Goal: Transaction & Acquisition: Purchase product/service

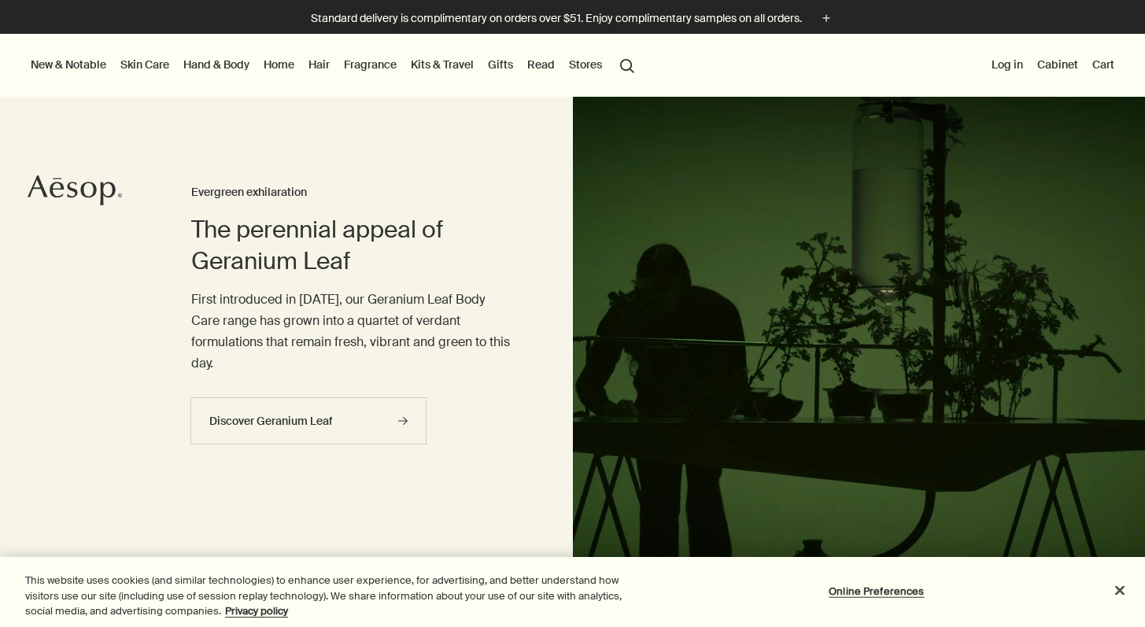
click at [287, 62] on link "Home" at bounding box center [279, 64] width 37 height 20
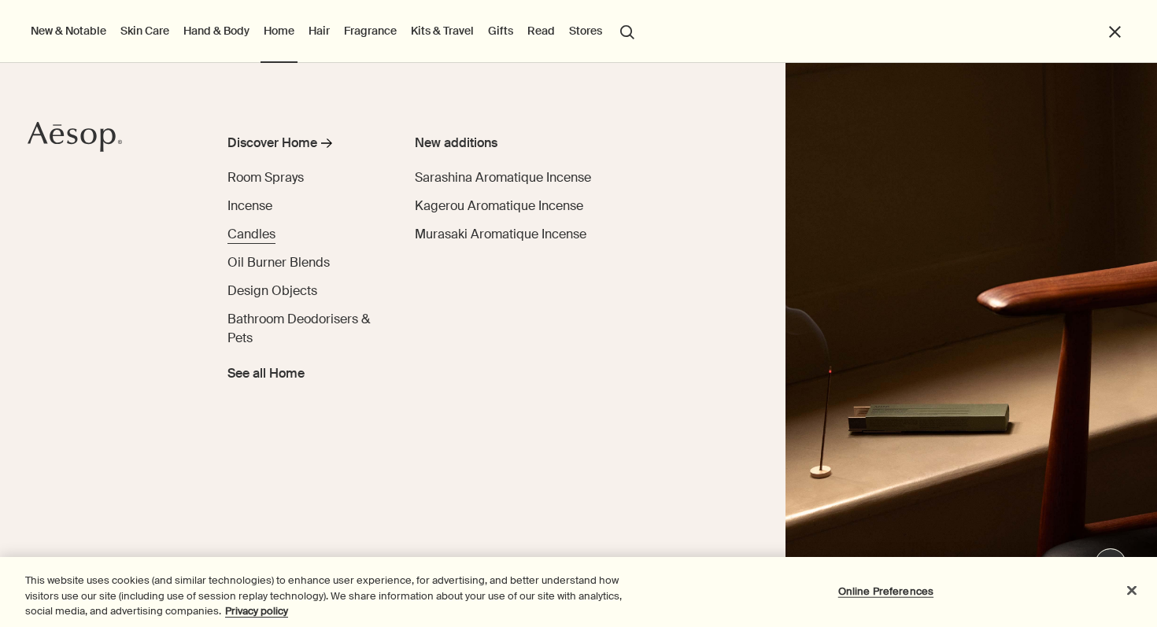
click at [261, 235] on span "Candles" at bounding box center [252, 234] width 48 height 17
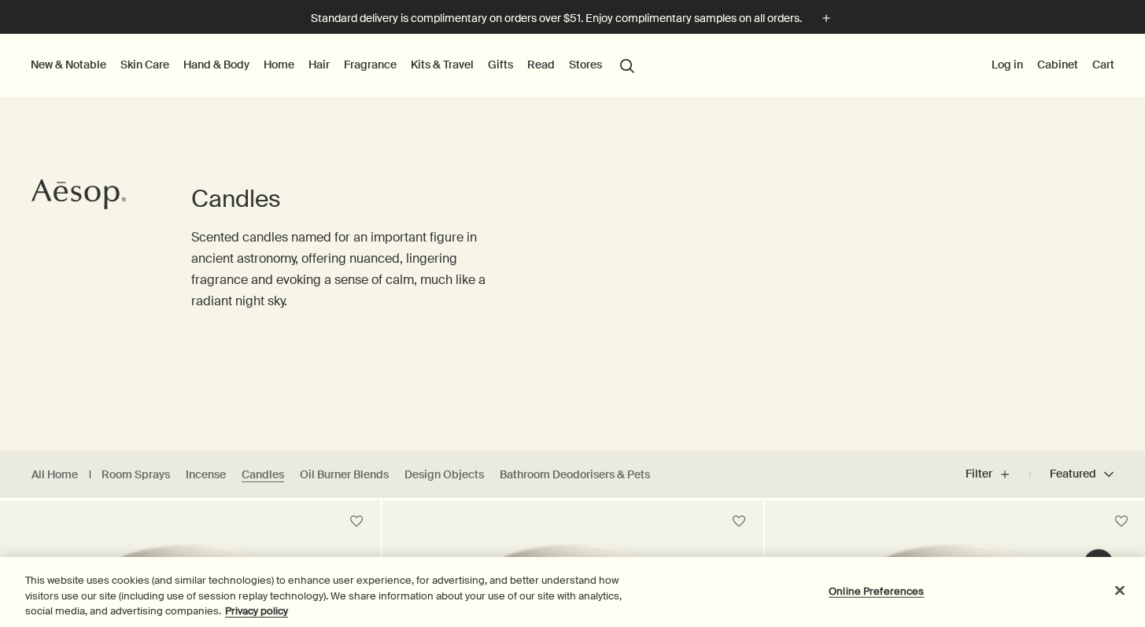
click at [224, 66] on link "Hand & Body" at bounding box center [216, 64] width 72 height 20
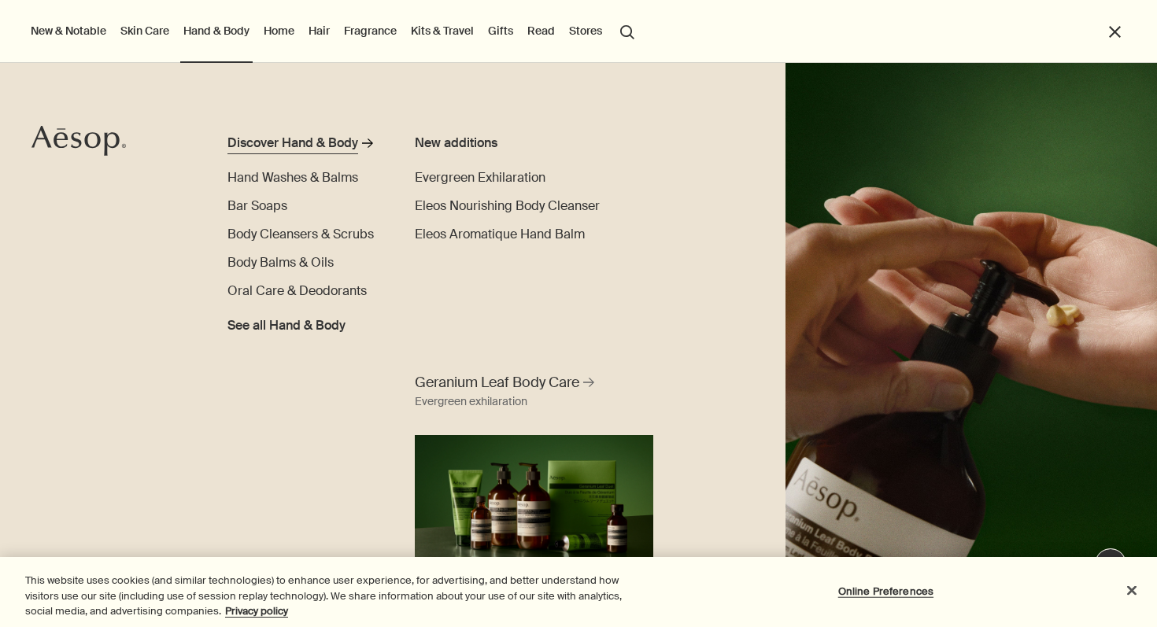
click at [315, 142] on div "Discover Hand & Body" at bounding box center [293, 143] width 131 height 19
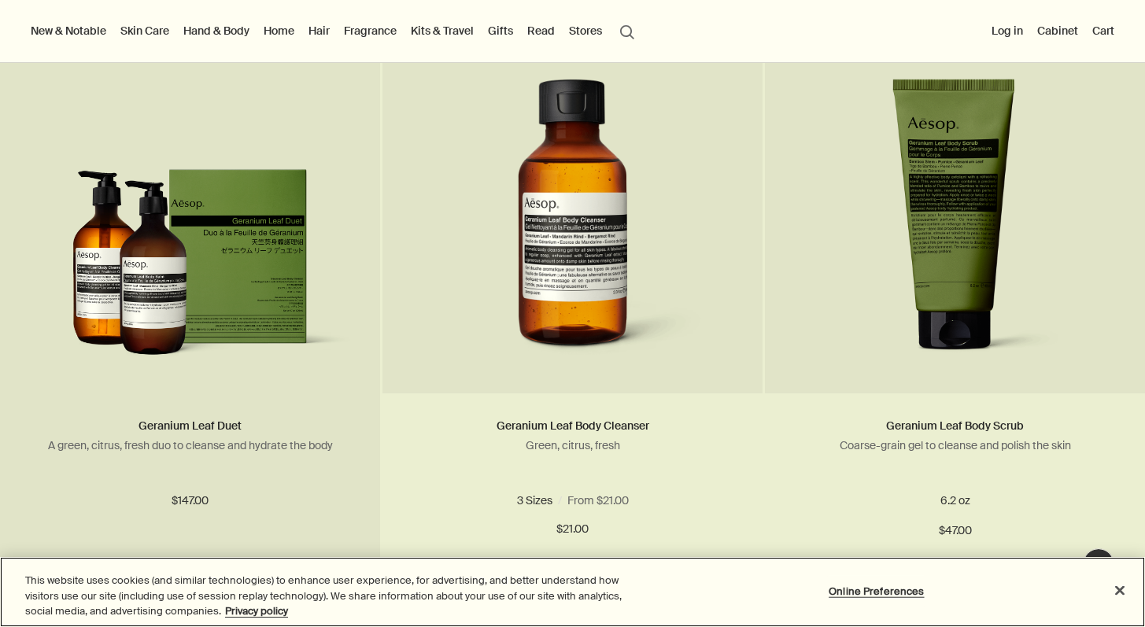
scroll to position [1372, 0]
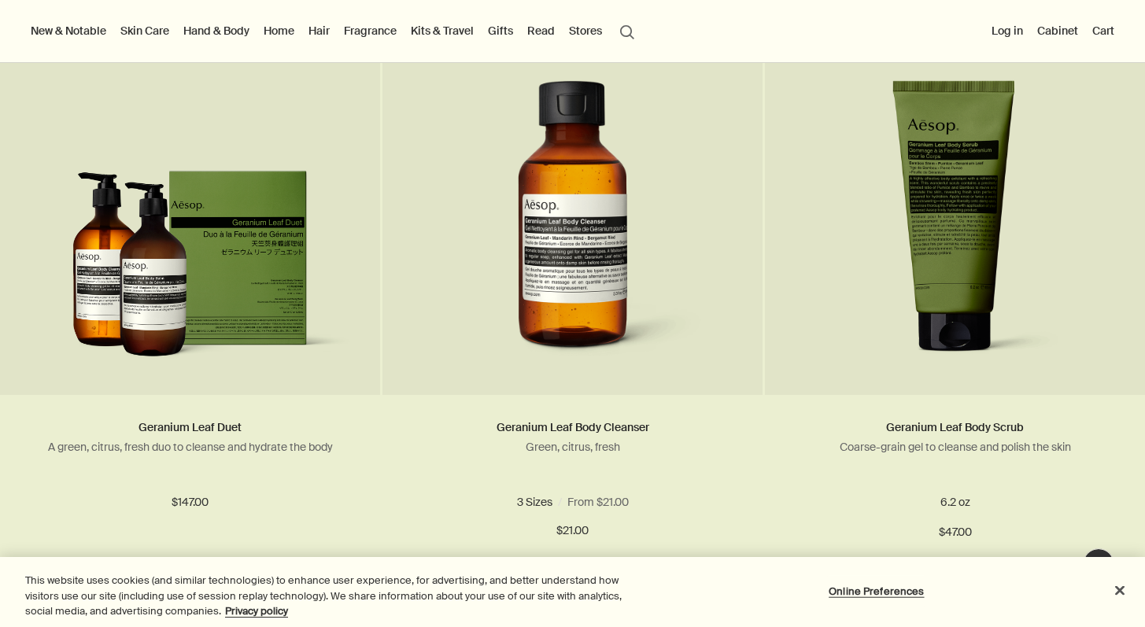
click at [204, 29] on link "Hand & Body" at bounding box center [216, 30] width 72 height 20
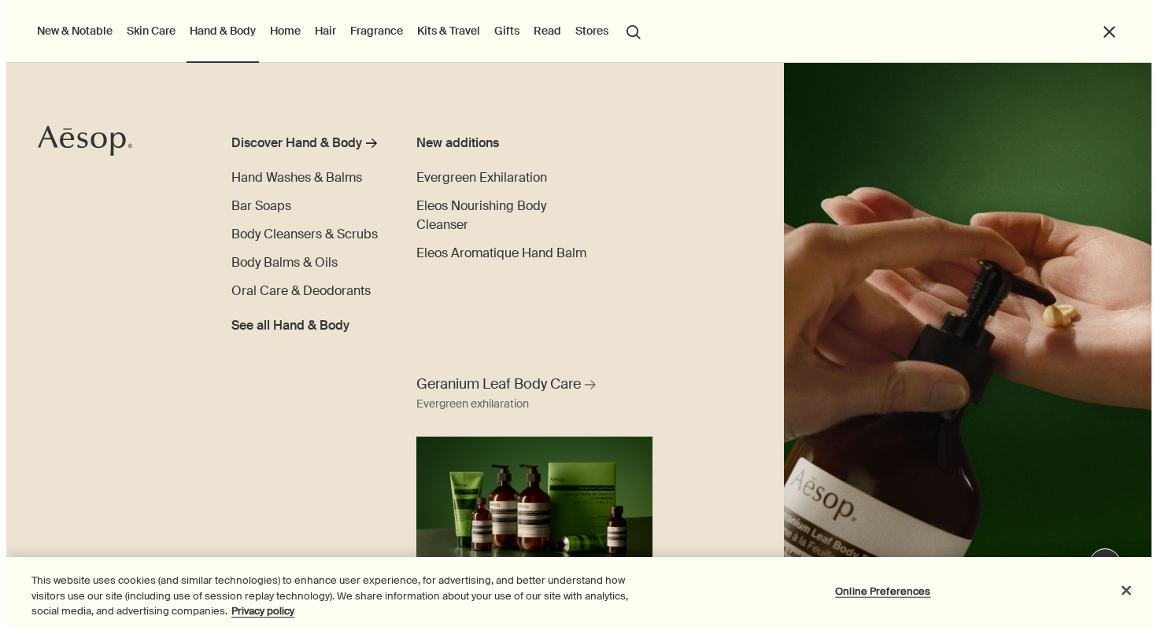
scroll to position [1376, 0]
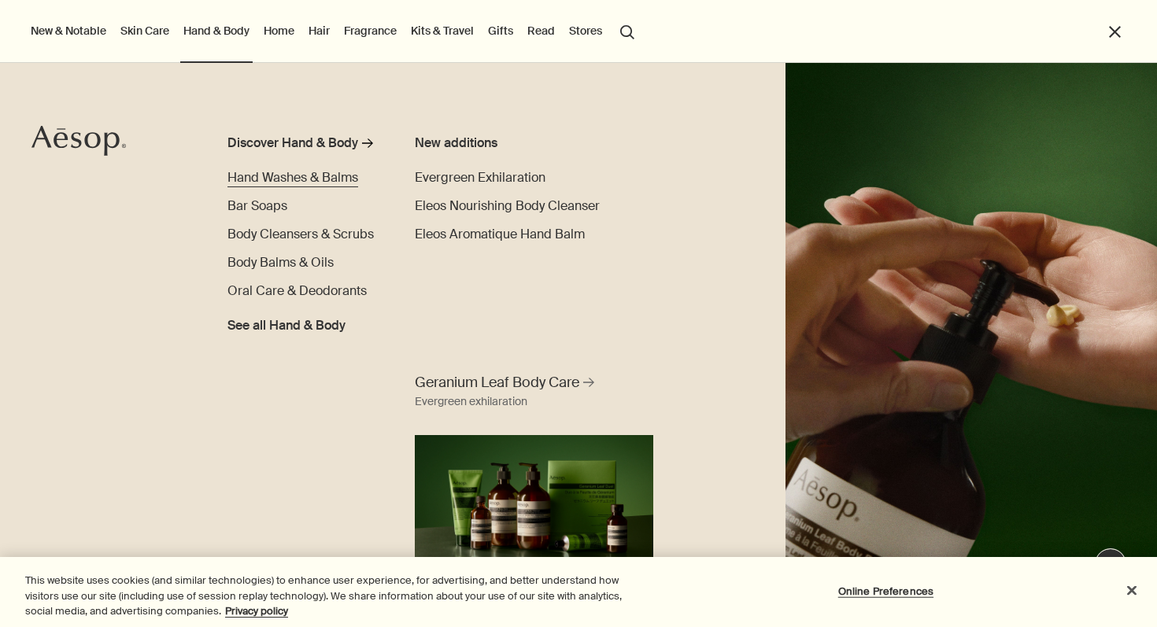
click at [273, 176] on span "Hand Washes & Balms" at bounding box center [293, 177] width 131 height 17
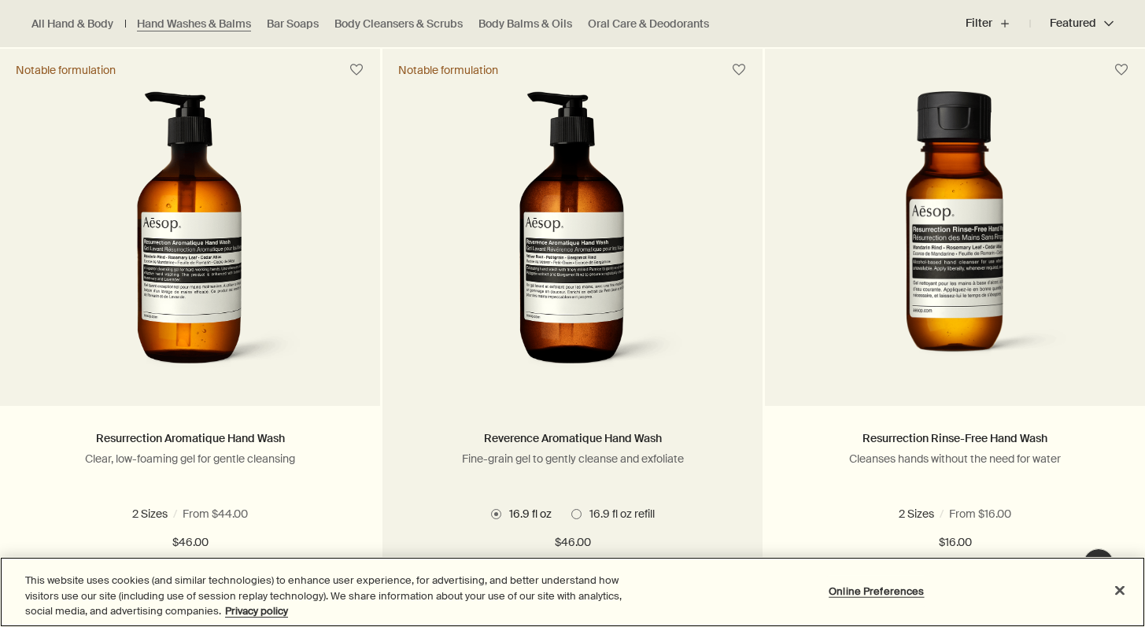
scroll to position [1032, 0]
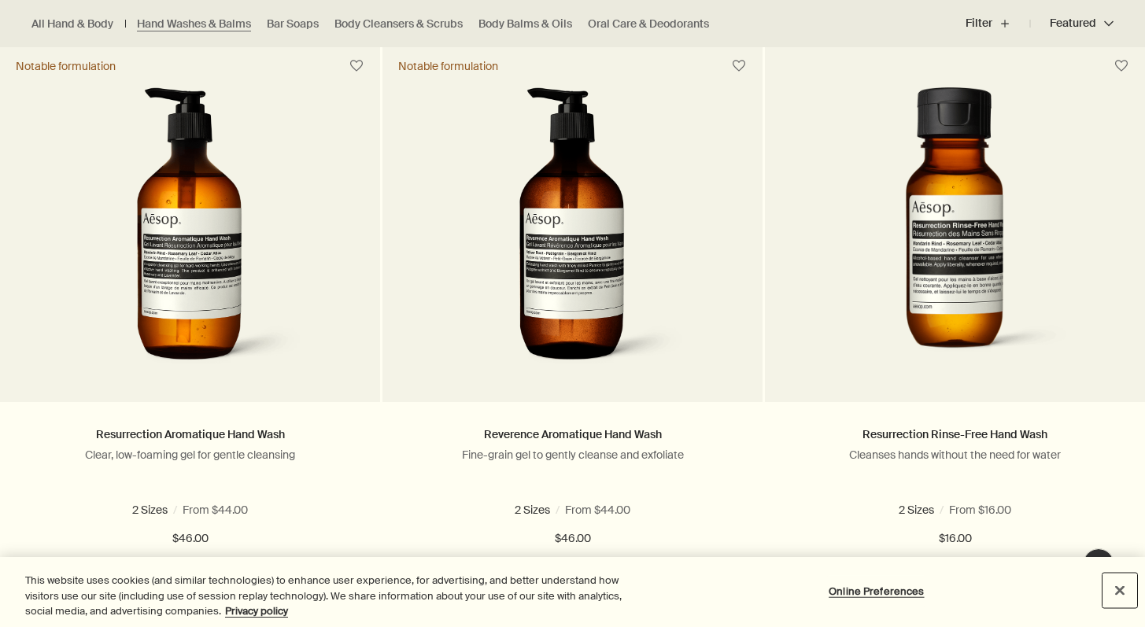
click at [1118, 591] on button "Close" at bounding box center [1120, 590] width 35 height 35
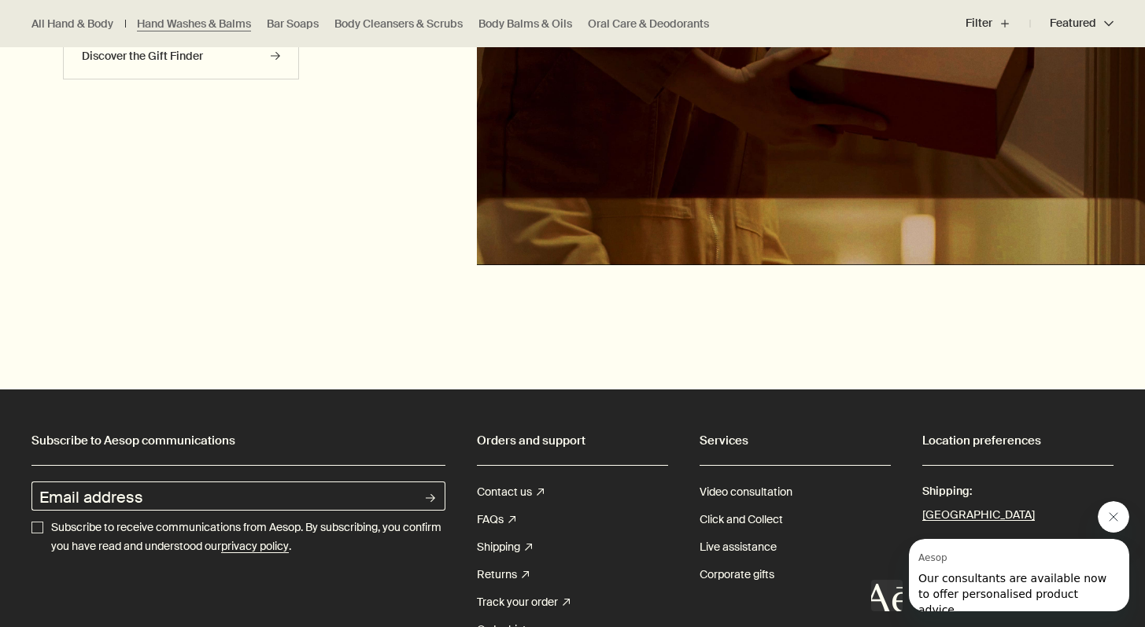
scroll to position [4151, 0]
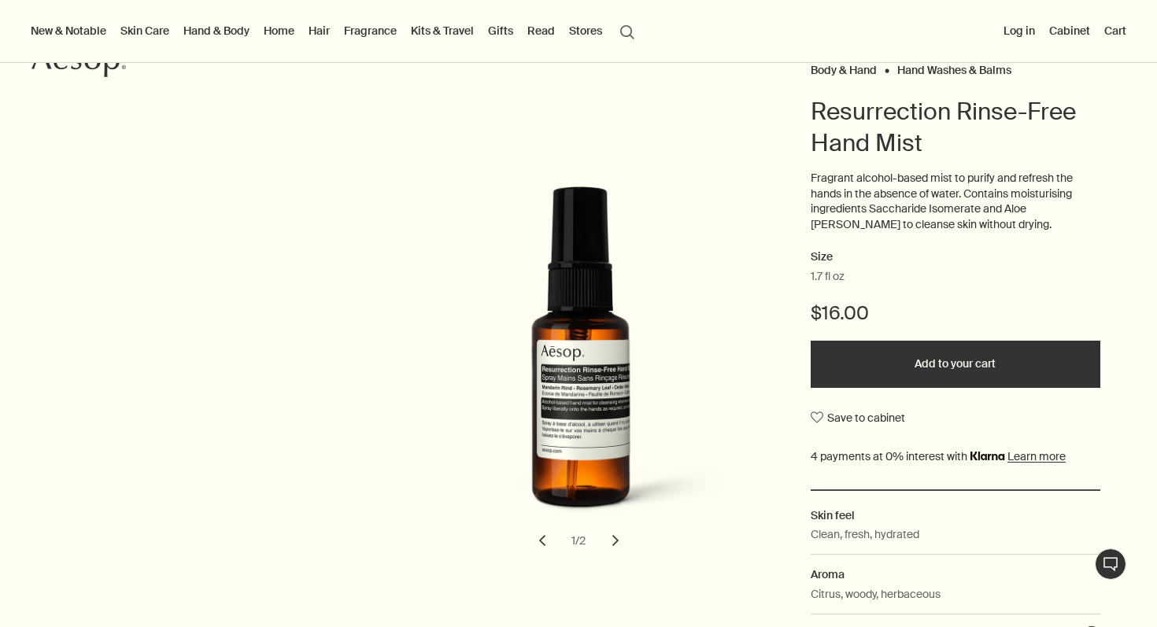
scroll to position [135, 0]
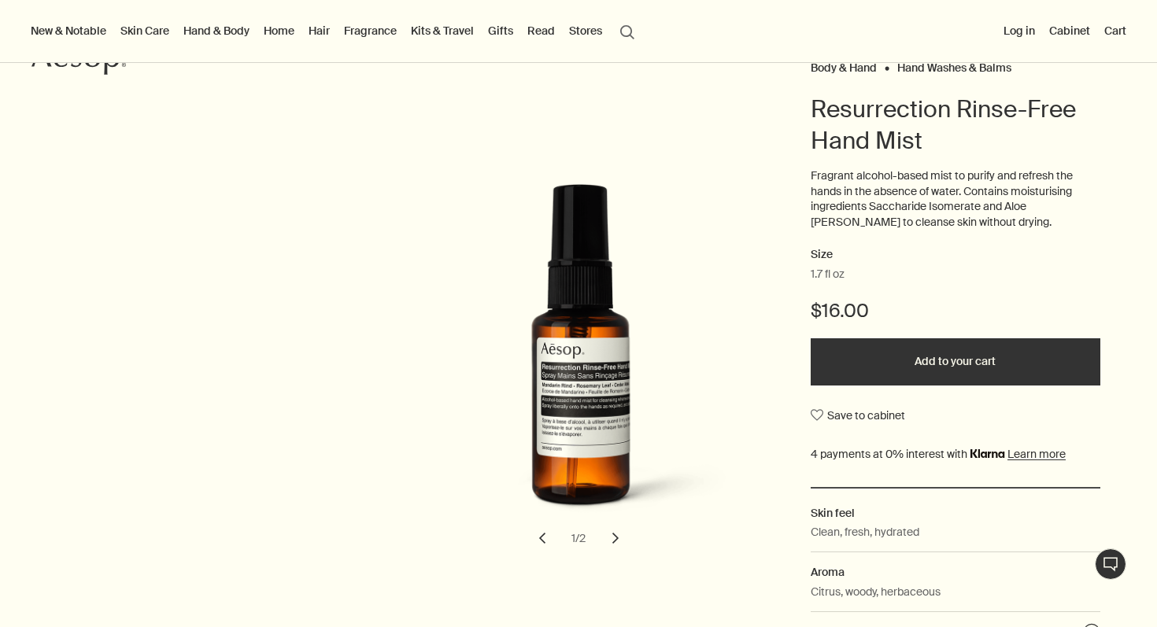
click at [604, 545] on button "chevron" at bounding box center [615, 538] width 35 height 35
